Goal: Task Accomplishment & Management: Manage account settings

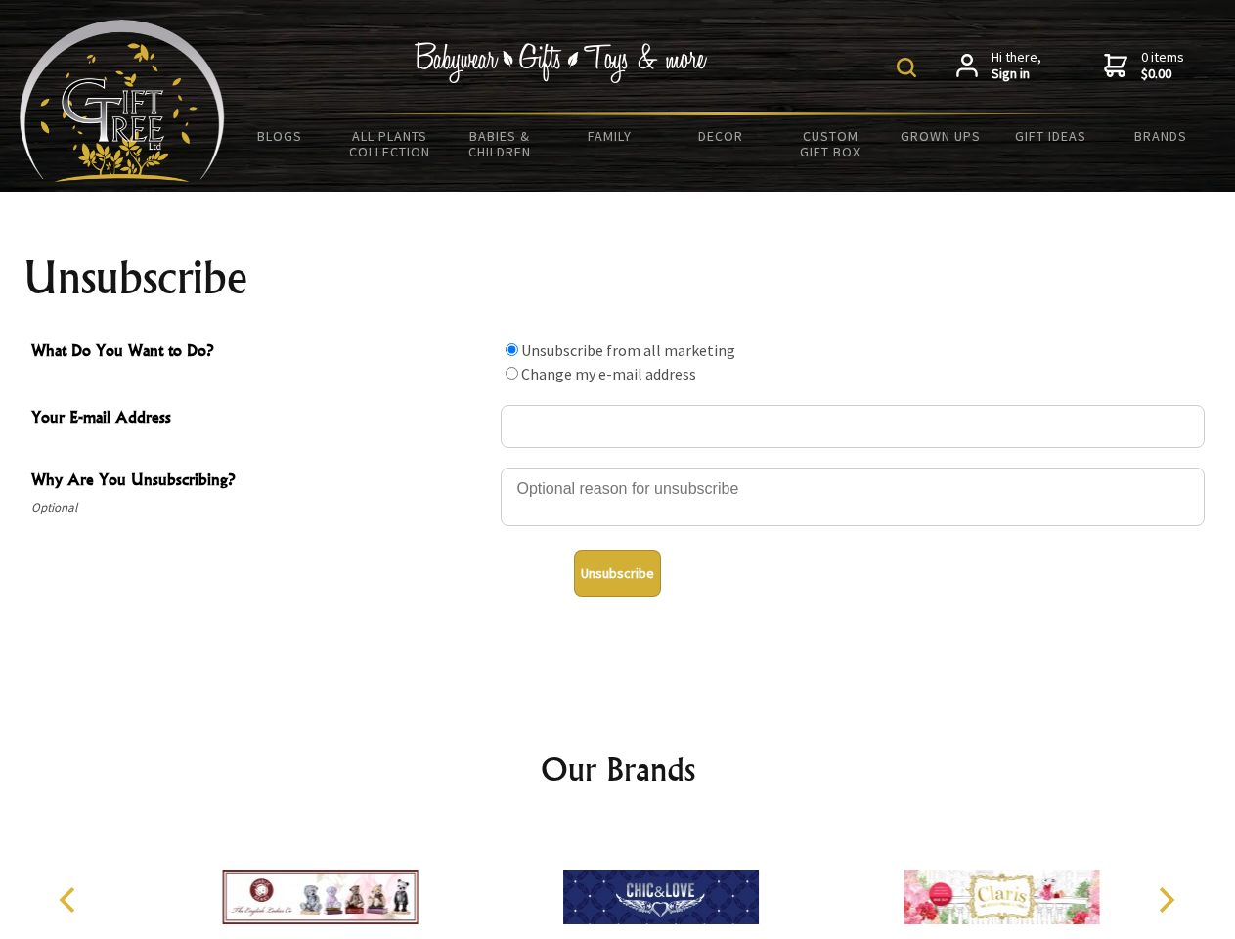
click at [909, 67] on img at bounding box center [907, 68] width 20 height 20
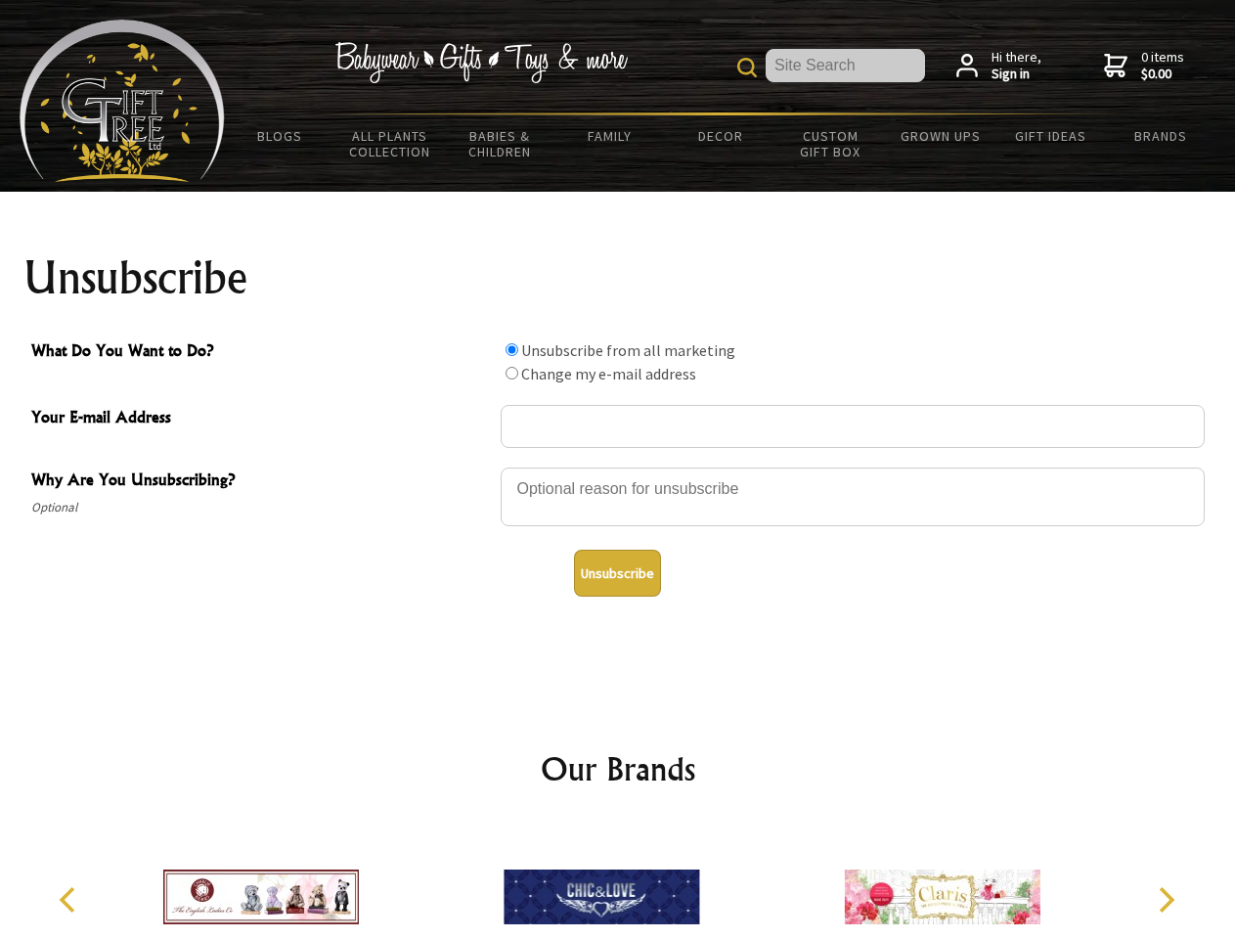
click at [618, 466] on div at bounding box center [853, 499] width 704 height 68
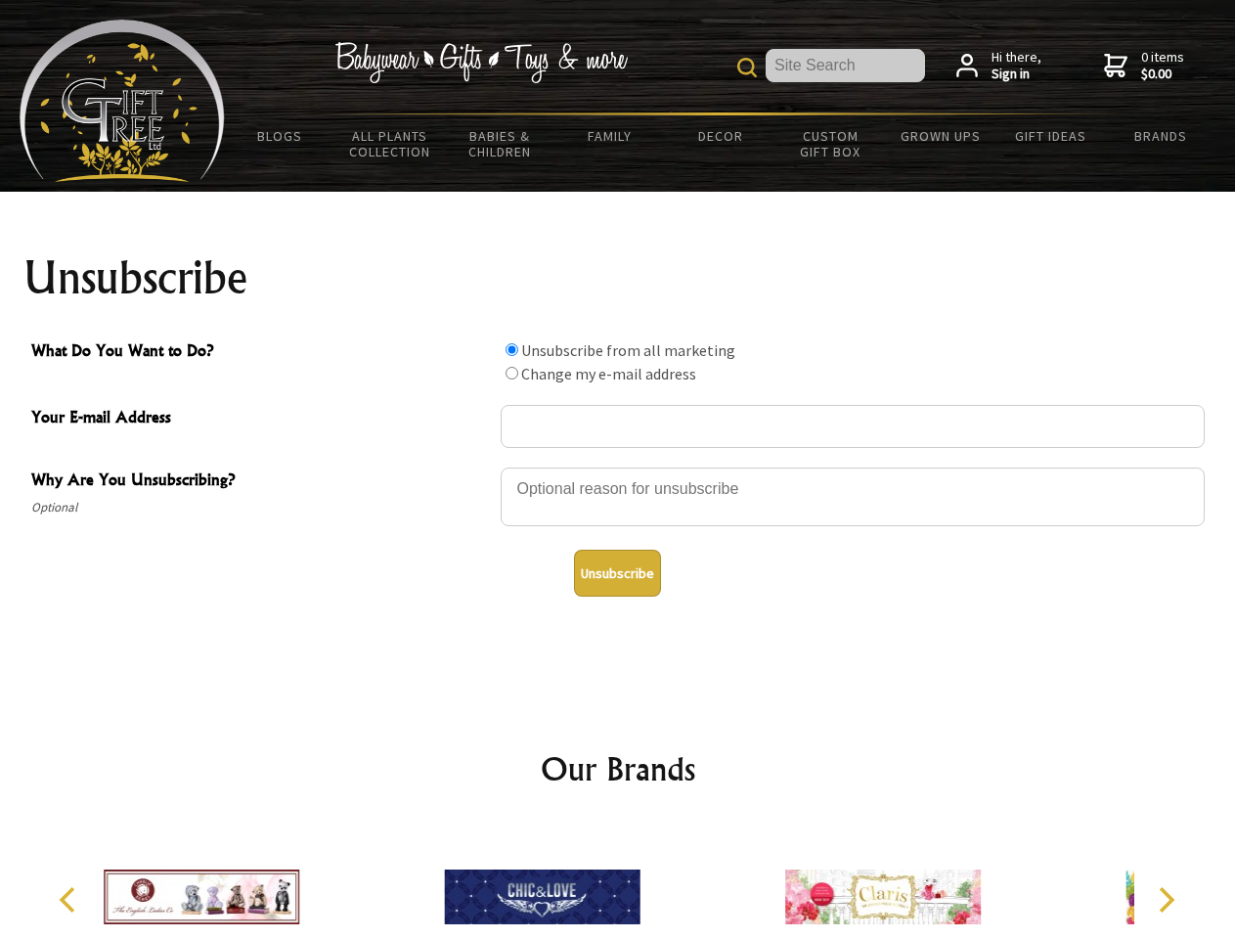
click at [511, 349] on input "What Do You Want to Do?" at bounding box center [512, 349] width 13 height 13
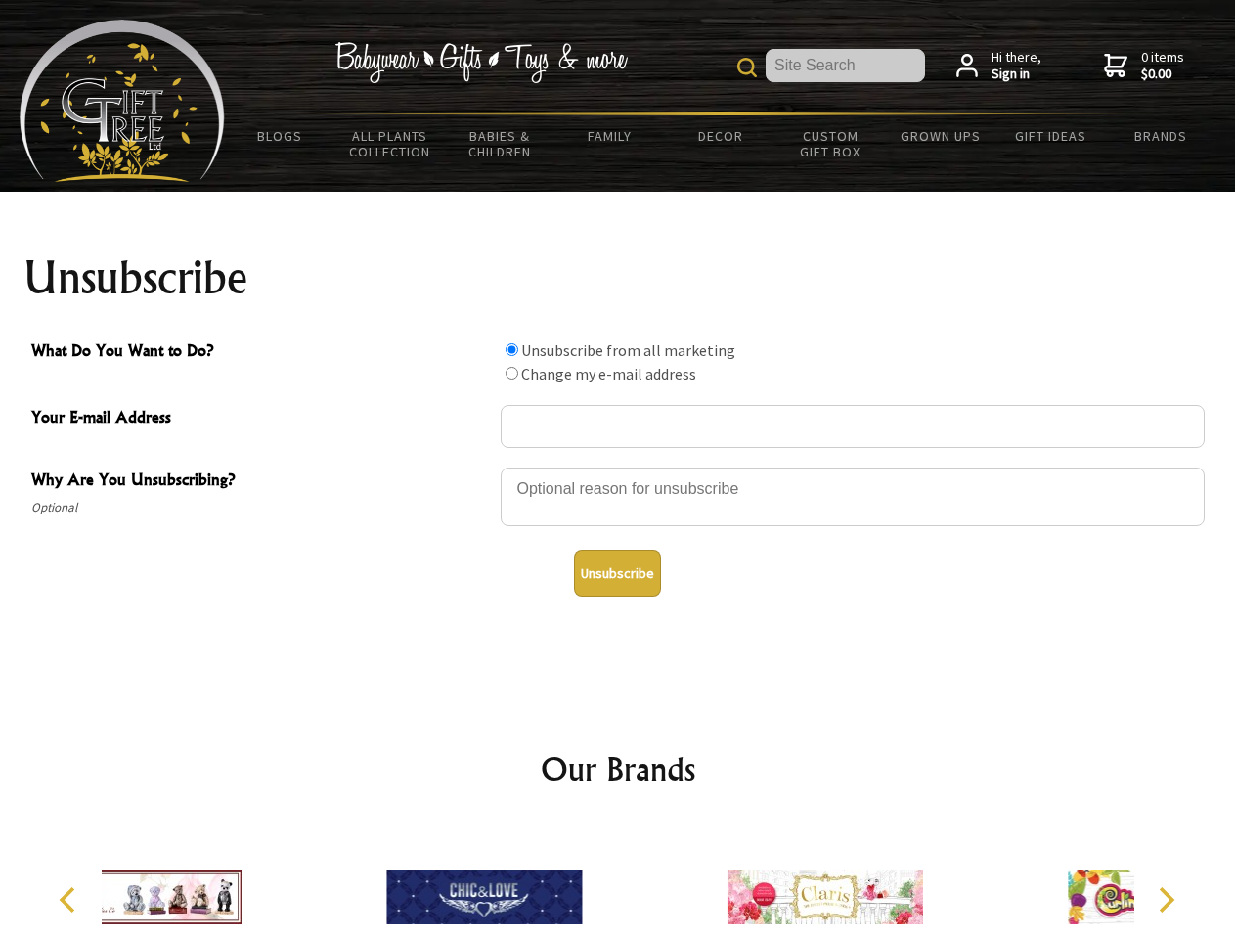
click at [511, 373] on input "What Do You Want to Do?" at bounding box center [512, 373] width 13 height 13
radio input "true"
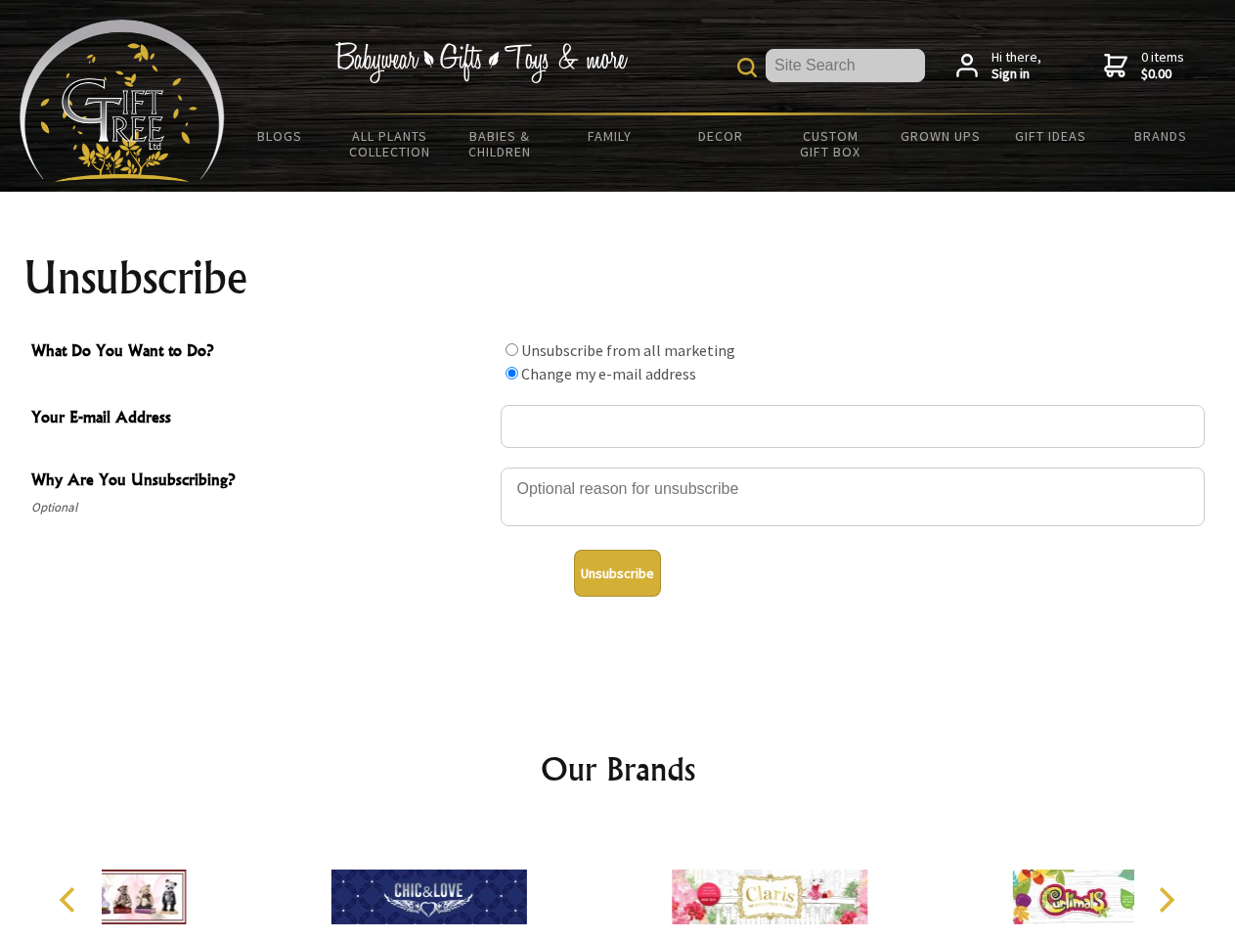
click at [617, 573] on button "Unsubscribe" at bounding box center [617, 573] width 87 height 47
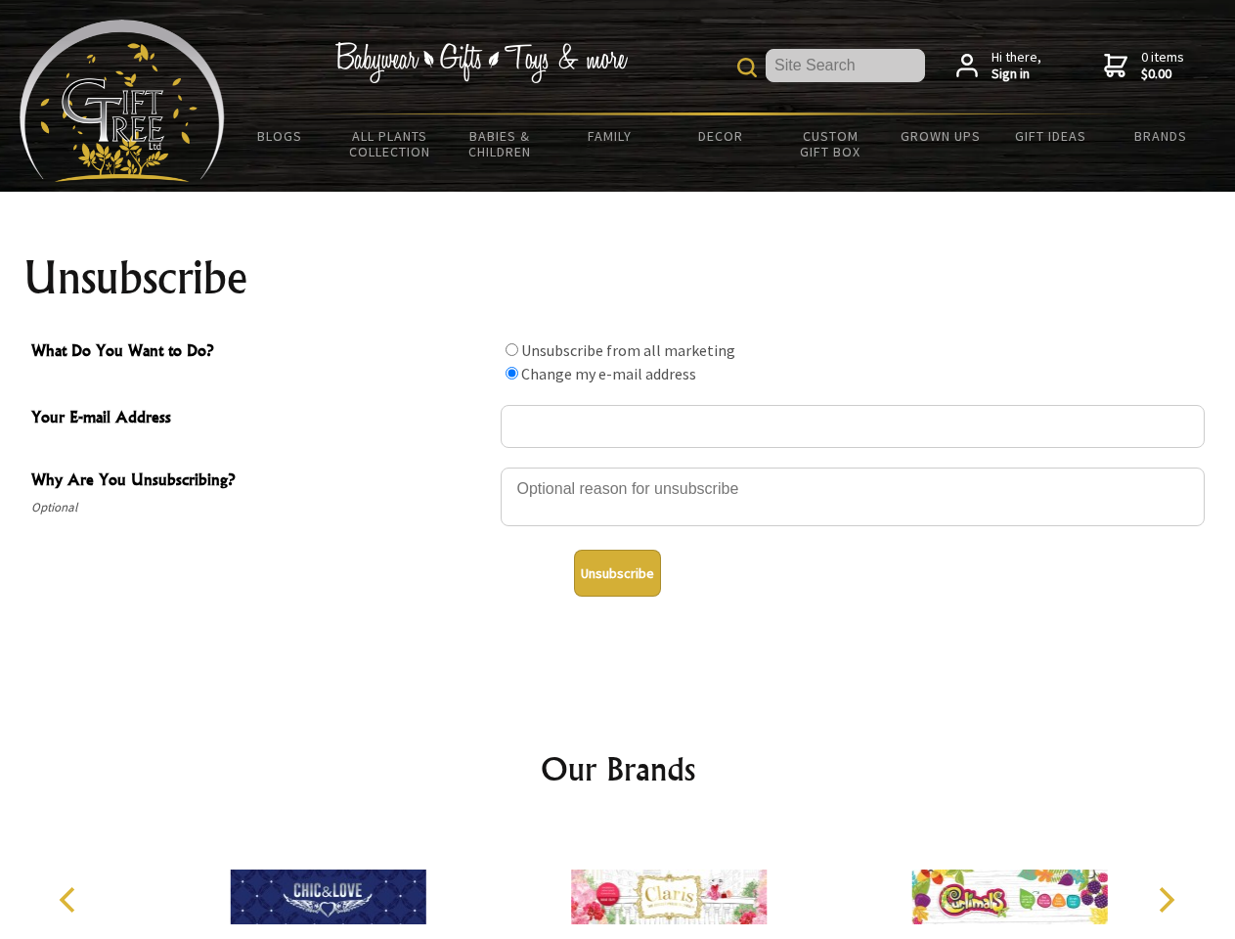
click at [70, 900] on icon "Previous" at bounding box center [69, 899] width 25 height 25
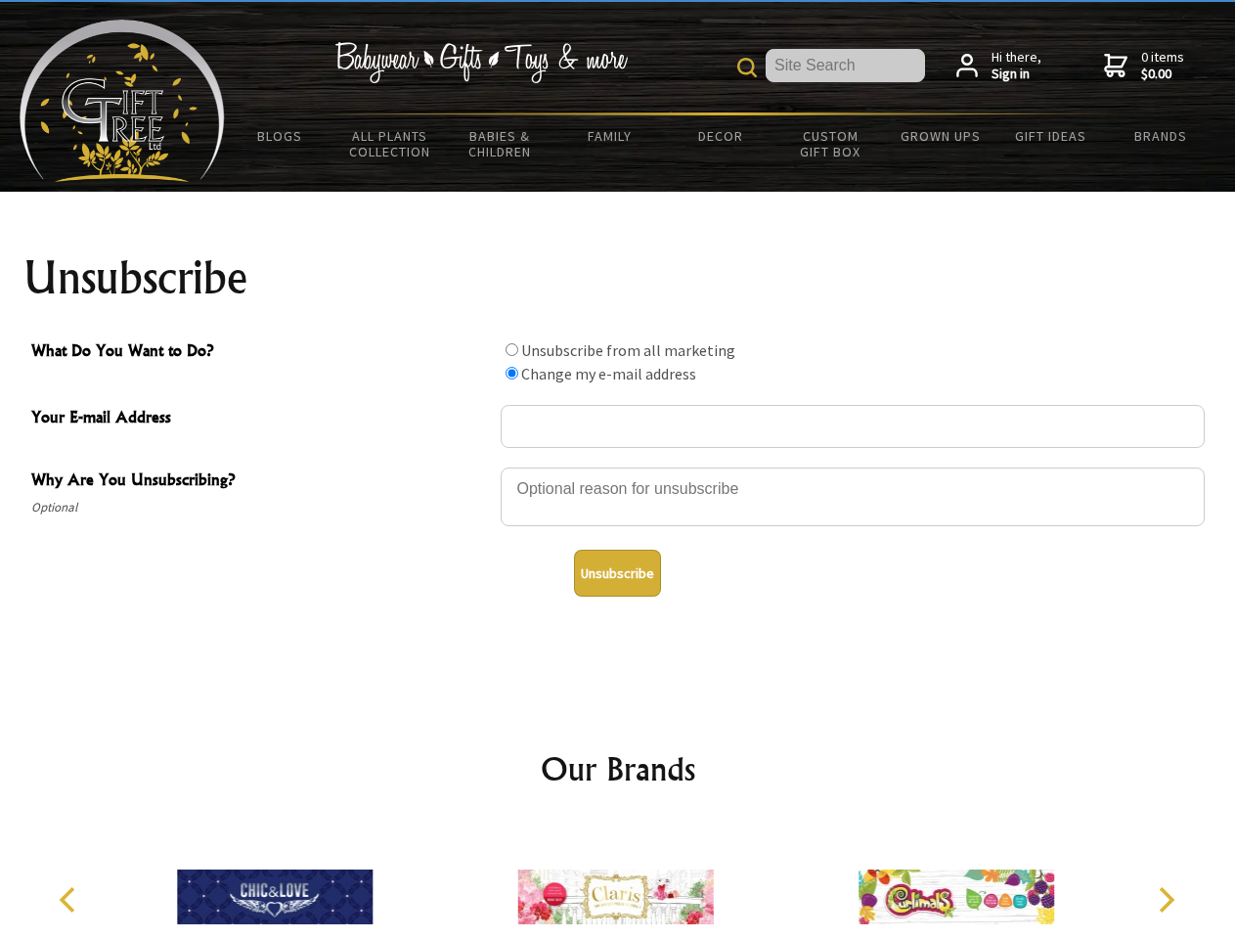
click at [1166, 900] on icon "Next" at bounding box center [1164, 899] width 25 height 25
